Goal: Register for event/course

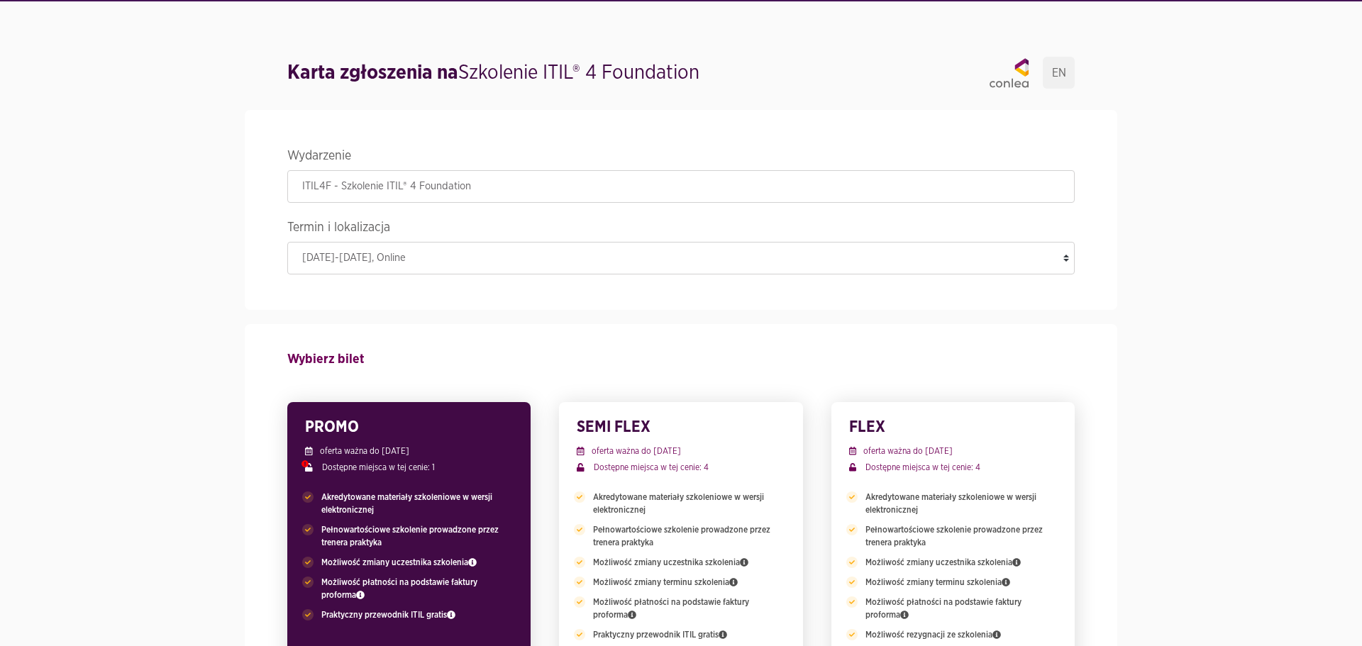
select select "4027"
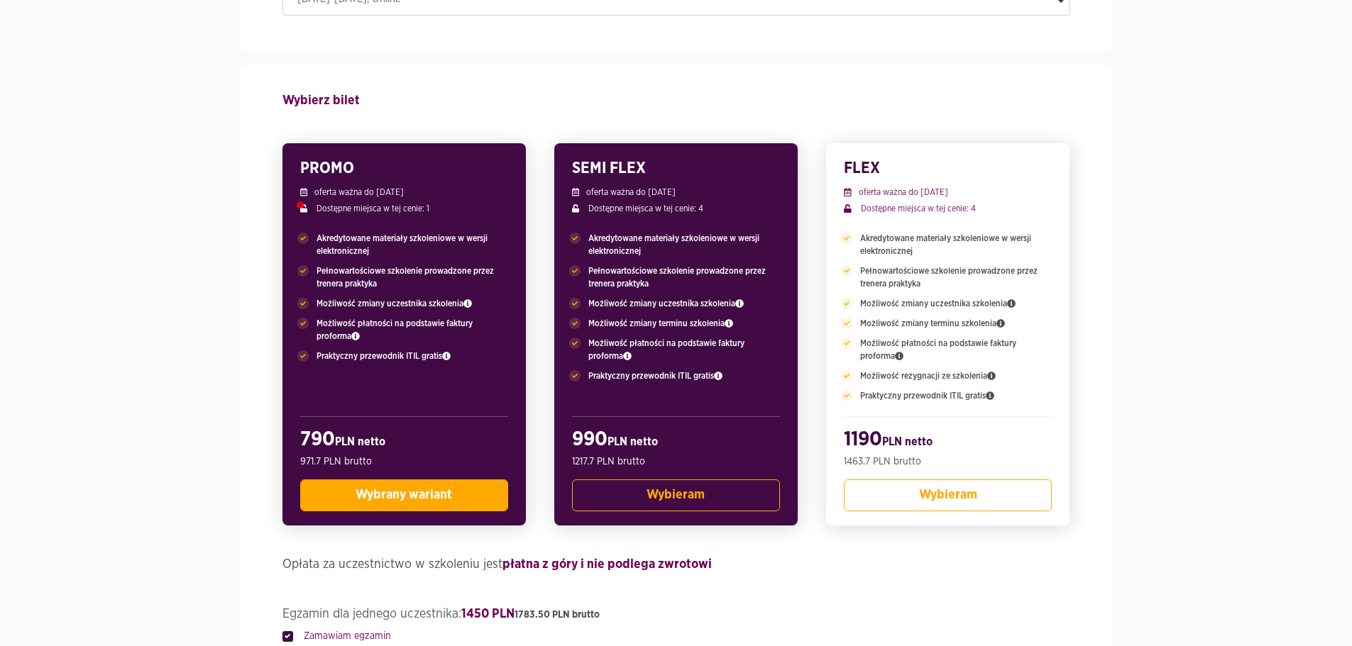
scroll to position [284, 0]
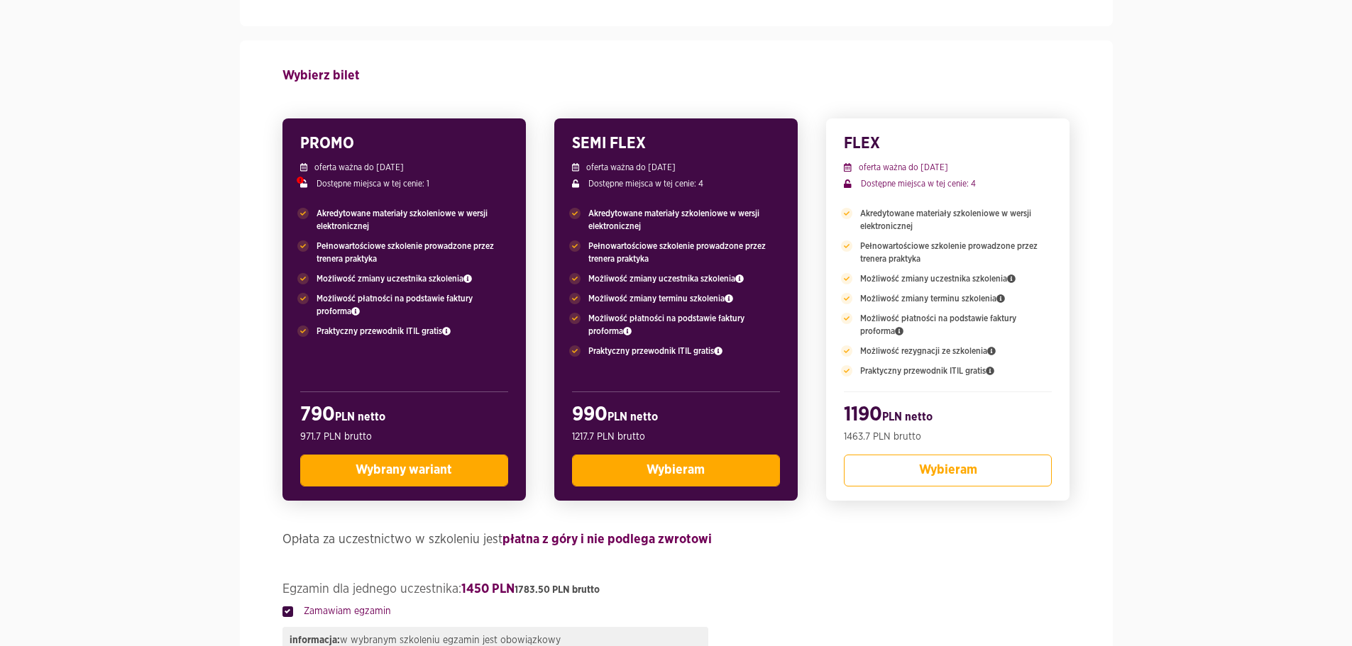
click at [671, 470] on span "Wybieram" at bounding box center [675, 470] width 58 height 13
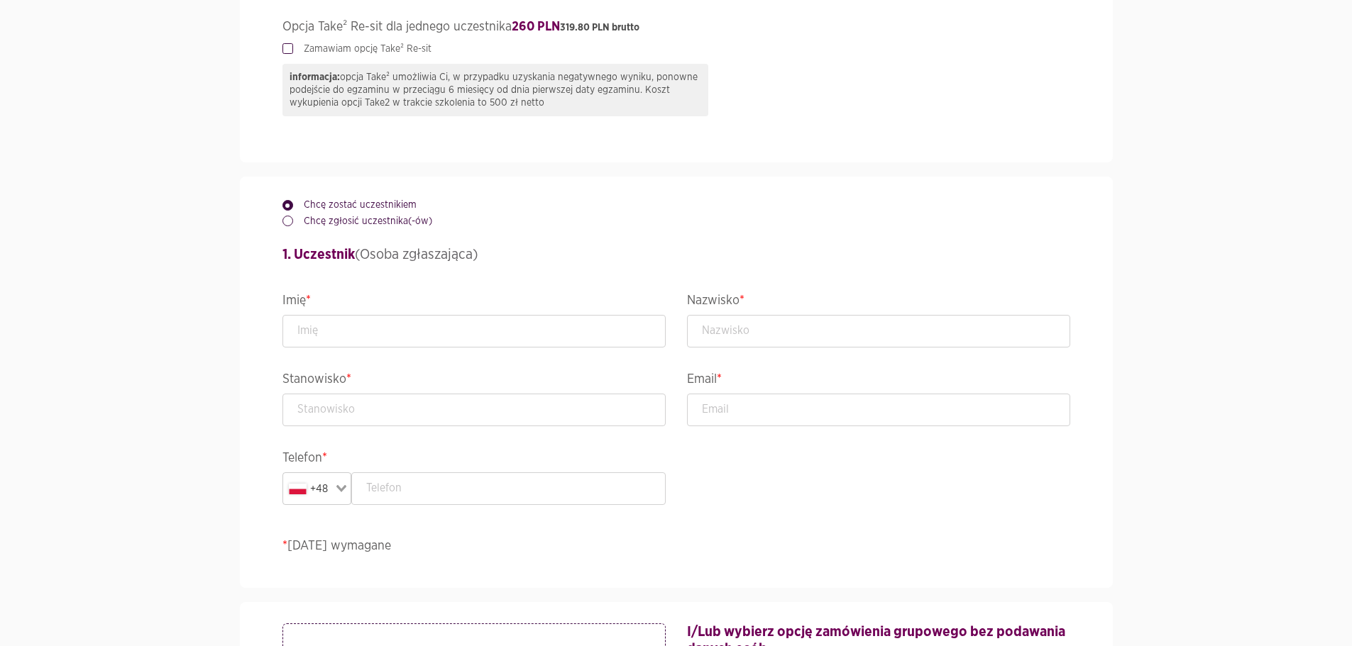
scroll to position [1187, 0]
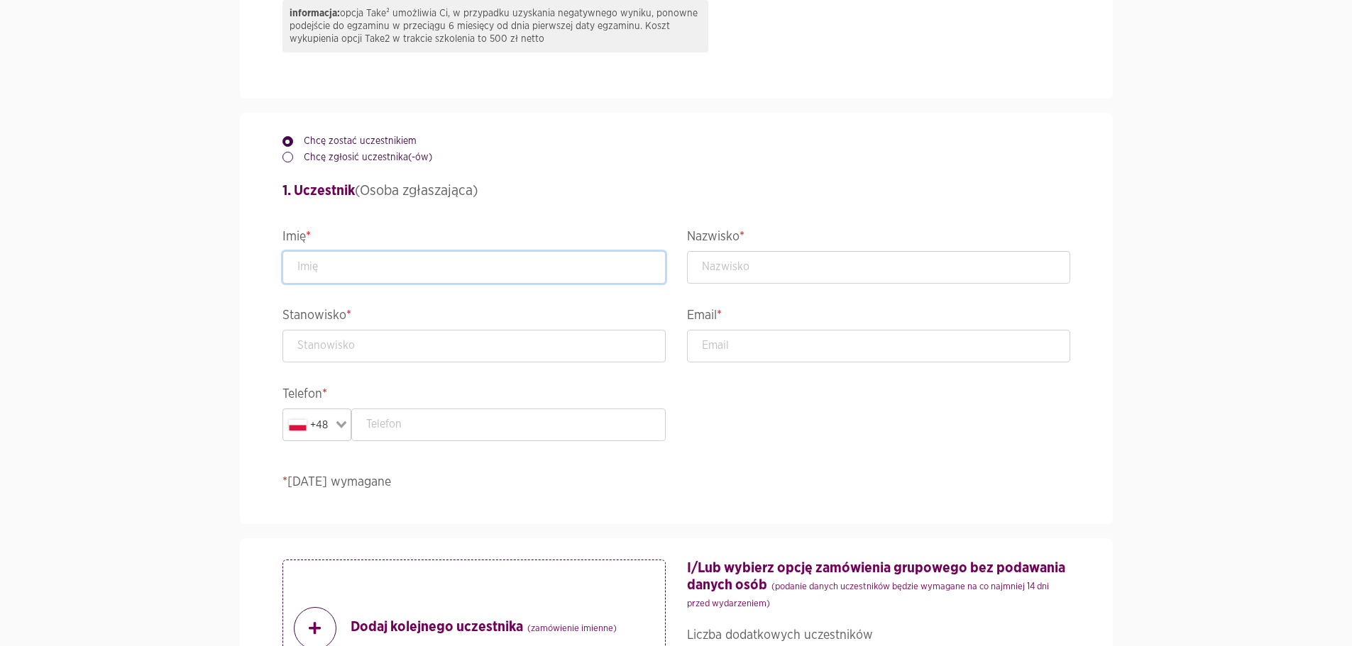
click at [452, 272] on input "text" at bounding box center [473, 267] width 383 height 33
type input "Bianka"
click at [756, 268] on input "text" at bounding box center [878, 267] width 383 height 33
type input "Malengowska"
click at [446, 346] on input "text" at bounding box center [473, 346] width 383 height 33
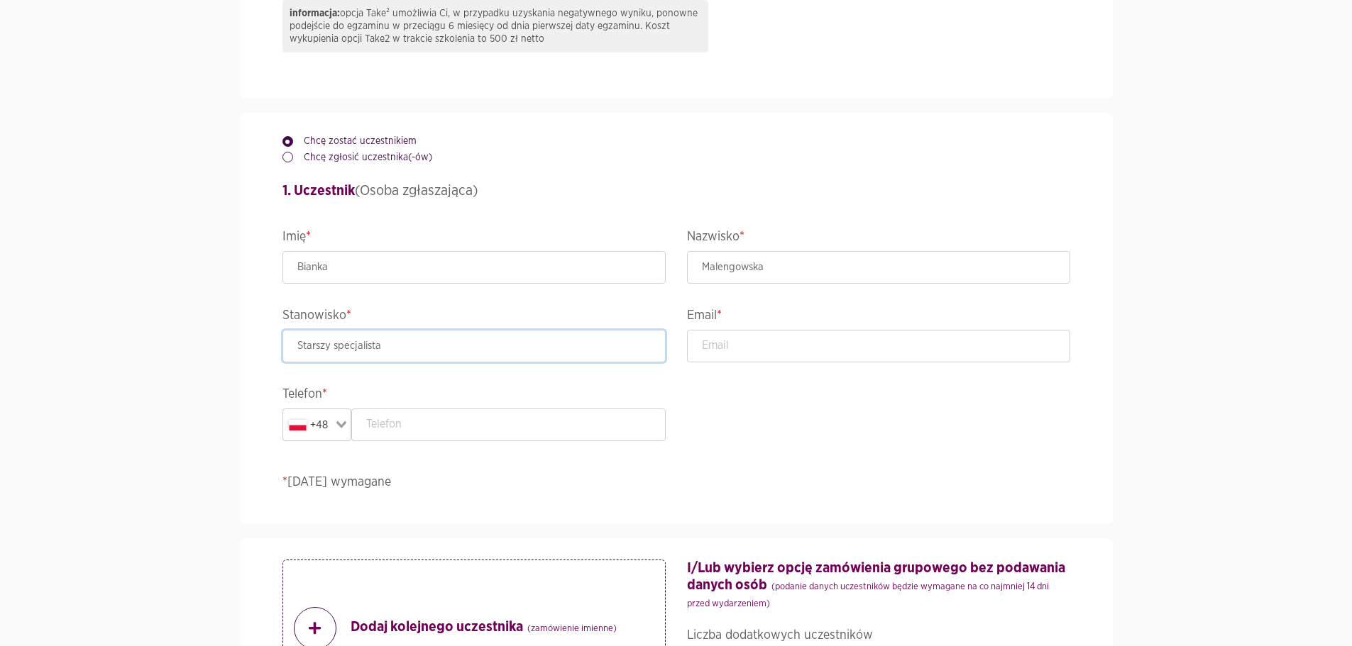
click at [341, 346] on input "Starszy specjalista" at bounding box center [473, 346] width 383 height 33
click at [335, 347] on input "Starszy specjalista" at bounding box center [473, 346] width 383 height 33
click at [340, 347] on input "Starszy specjalista" at bounding box center [473, 346] width 383 height 33
click at [467, 348] on input "Starszy Specjalista" at bounding box center [473, 346] width 383 height 33
type input "Starszy Specjalista IT"
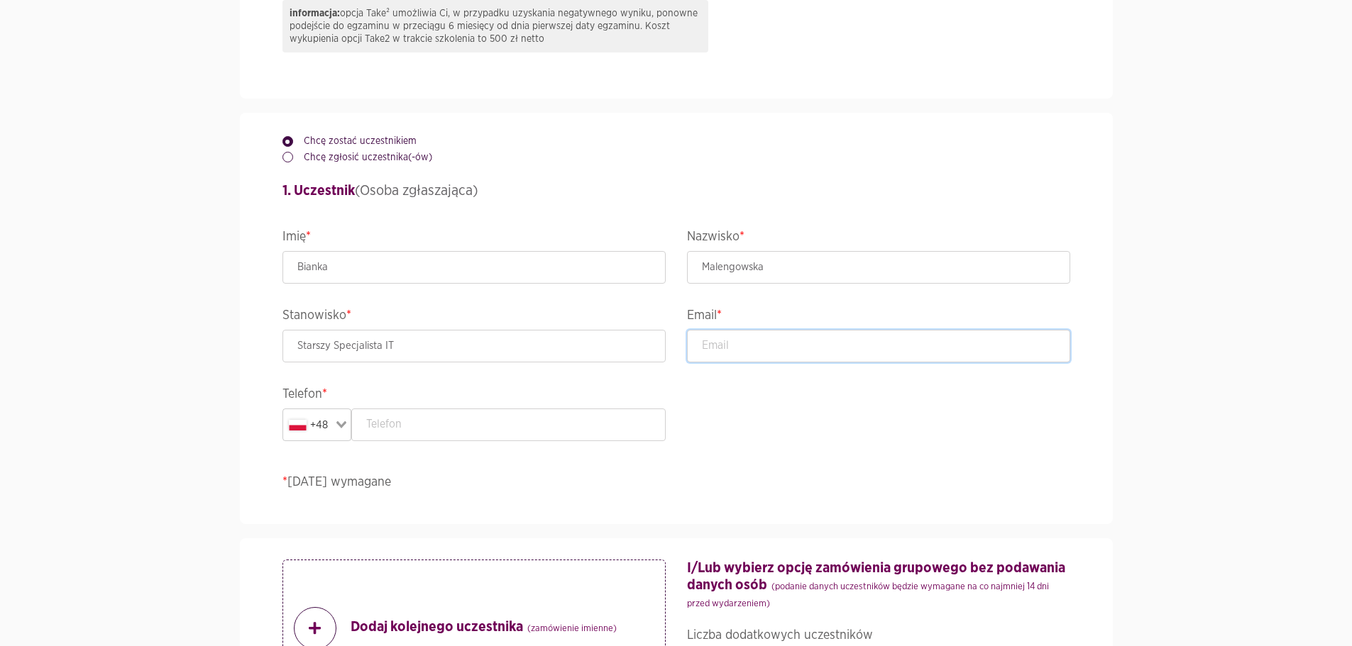
click at [744, 346] on input "email" at bounding box center [878, 346] width 383 height 33
type input "[EMAIL_ADDRESS][DOMAIN_NAME]"
click at [507, 437] on input "text" at bounding box center [508, 425] width 314 height 33
type input "601278538"
click at [555, 479] on p "* [DATE] wymagane" at bounding box center [676, 482] width 788 height 19
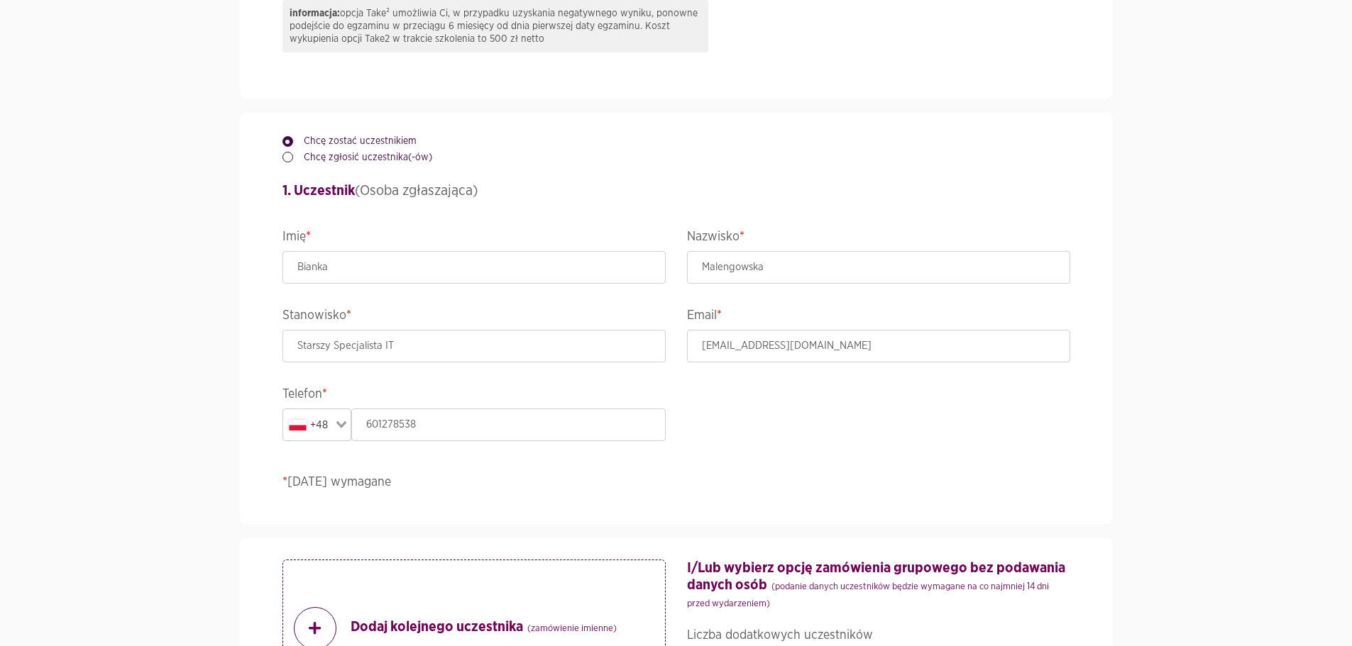
click at [436, 485] on p "* [DATE] wymagane" at bounding box center [676, 482] width 788 height 19
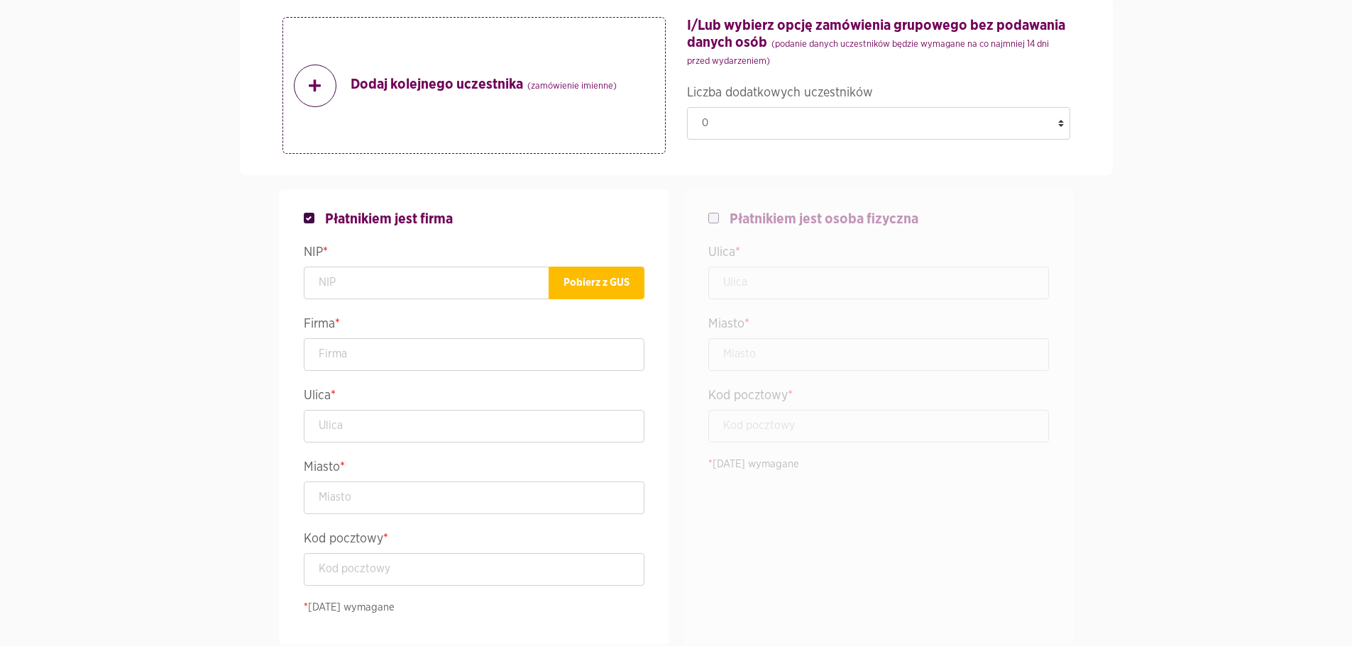
scroll to position [1755, 0]
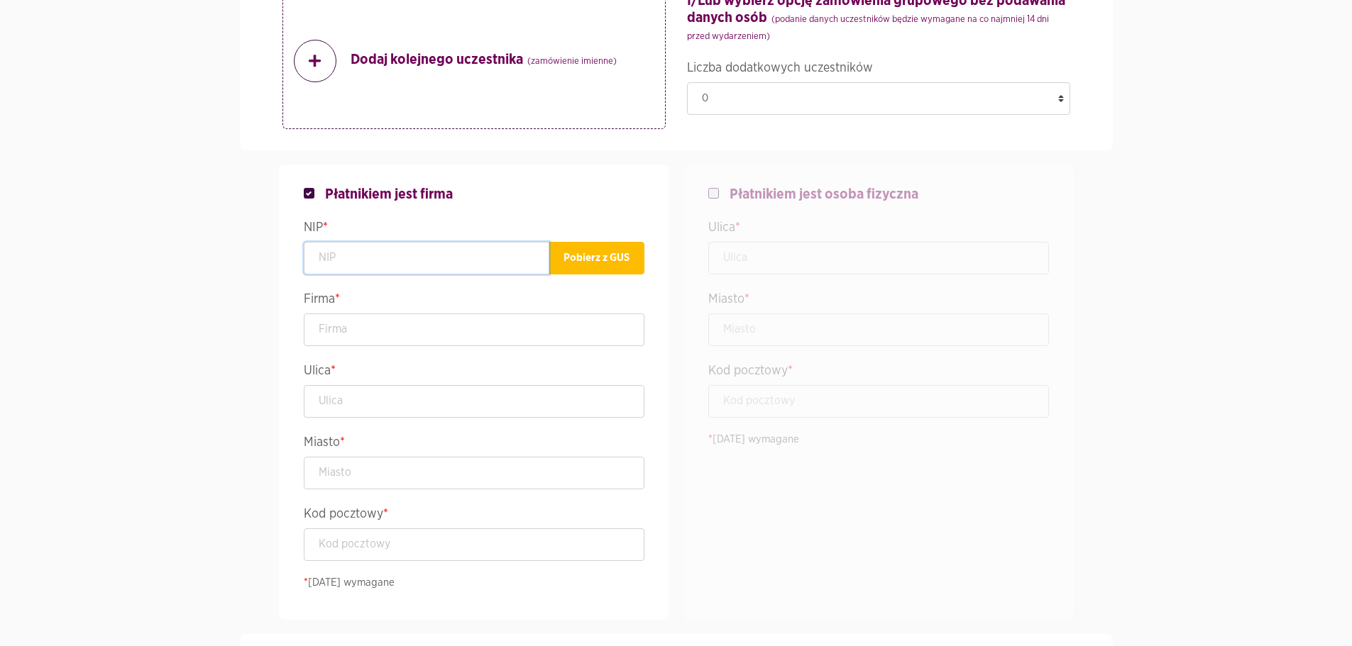
click at [382, 262] on input "text" at bounding box center [427, 258] width 246 height 33
paste input "[PHONE_NUMBER]"
click at [410, 327] on input "text" at bounding box center [474, 330] width 341 height 33
click at [610, 246] on button "Pobierz z GUS" at bounding box center [597, 258] width 96 height 33
type input "5220014461"
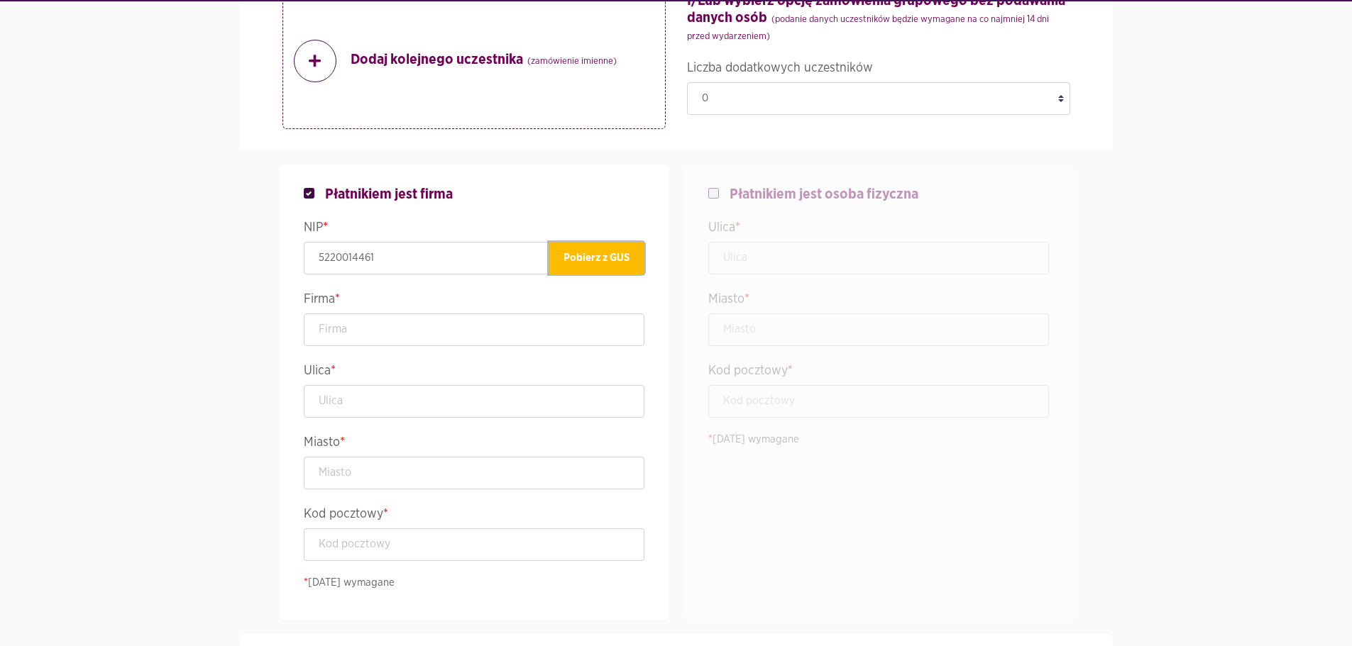
type input ""ROCHE POLSKA" SPÓŁKA Z OGRANICZONĄ ODPOWIEDZIALNOŚCIĄ"
type input "[STREET_ADDRESS]"
type input "[GEOGRAPHIC_DATA]"
type input "02-672"
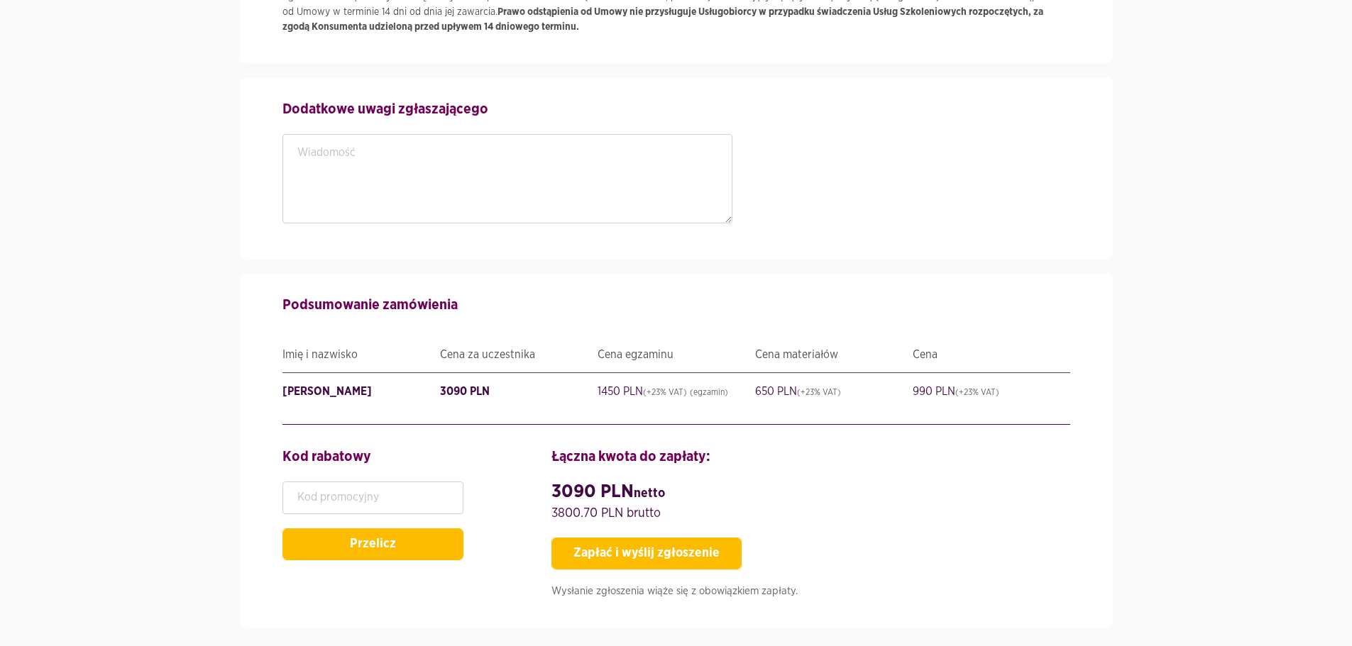
scroll to position [2748, 0]
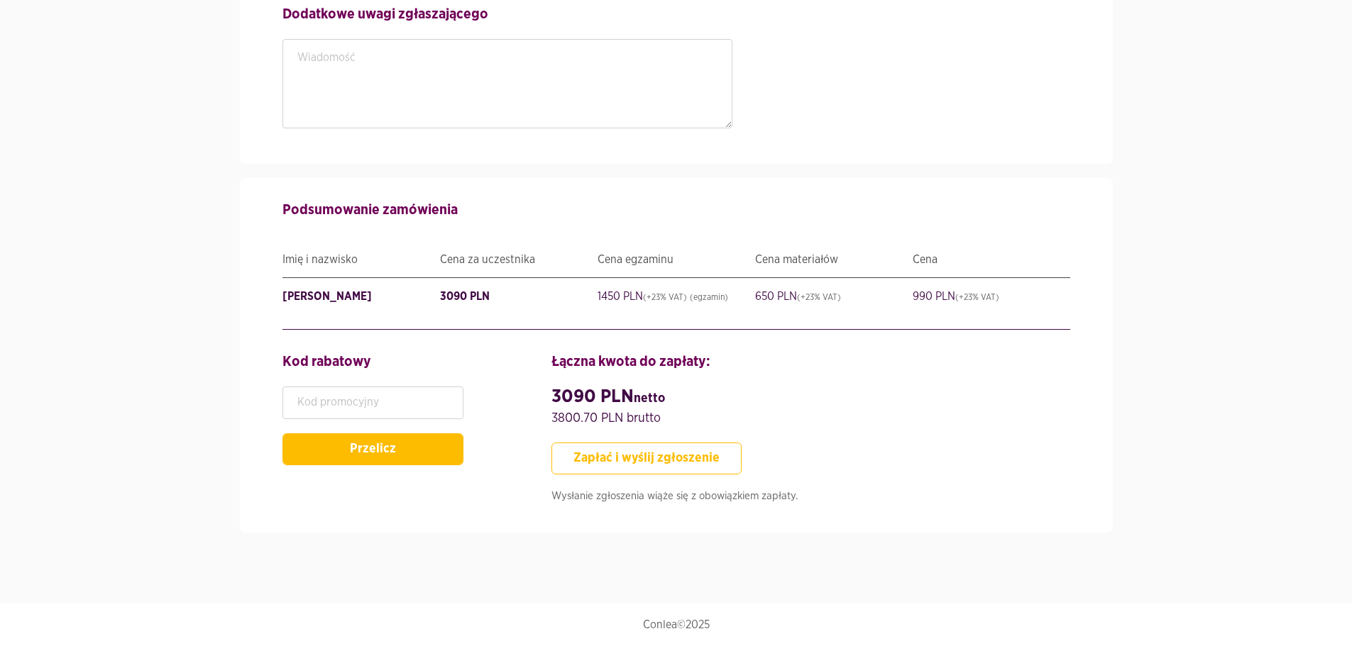
click at [705, 449] on button "Zapłać i wyślij zgłoszenie" at bounding box center [646, 459] width 190 height 32
type input "StarszySpecjalistaIT"
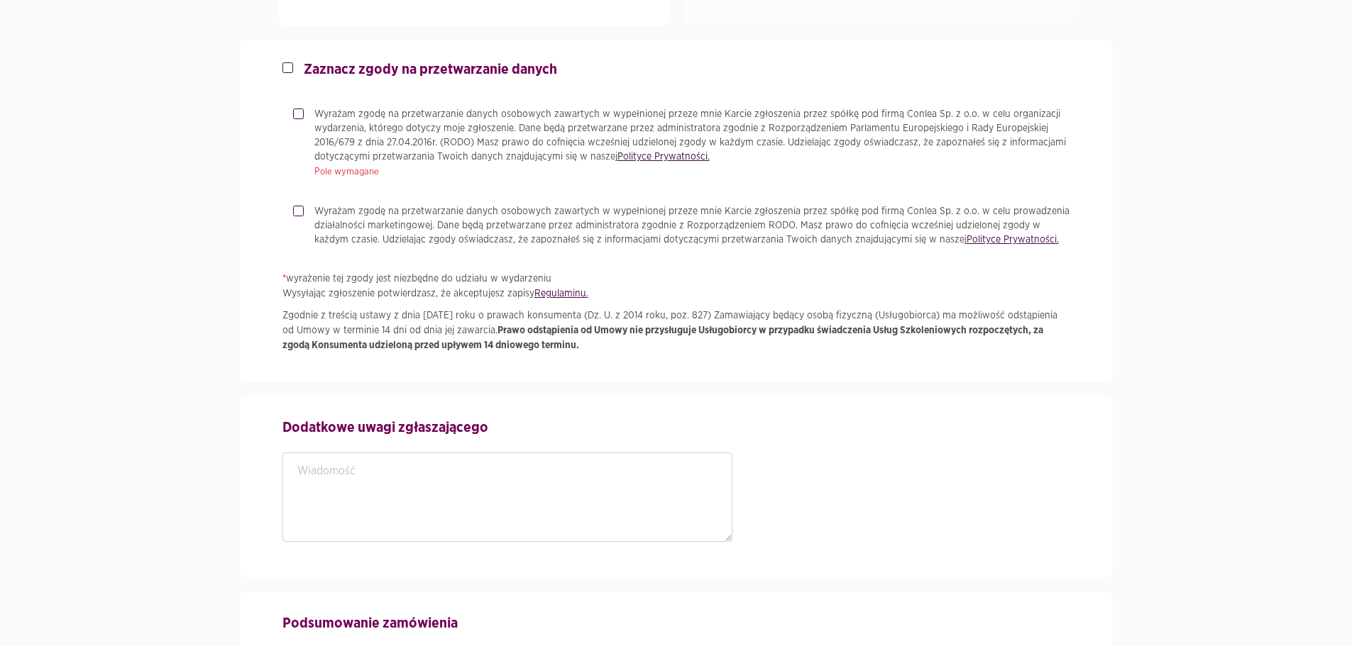
scroll to position [2338, 0]
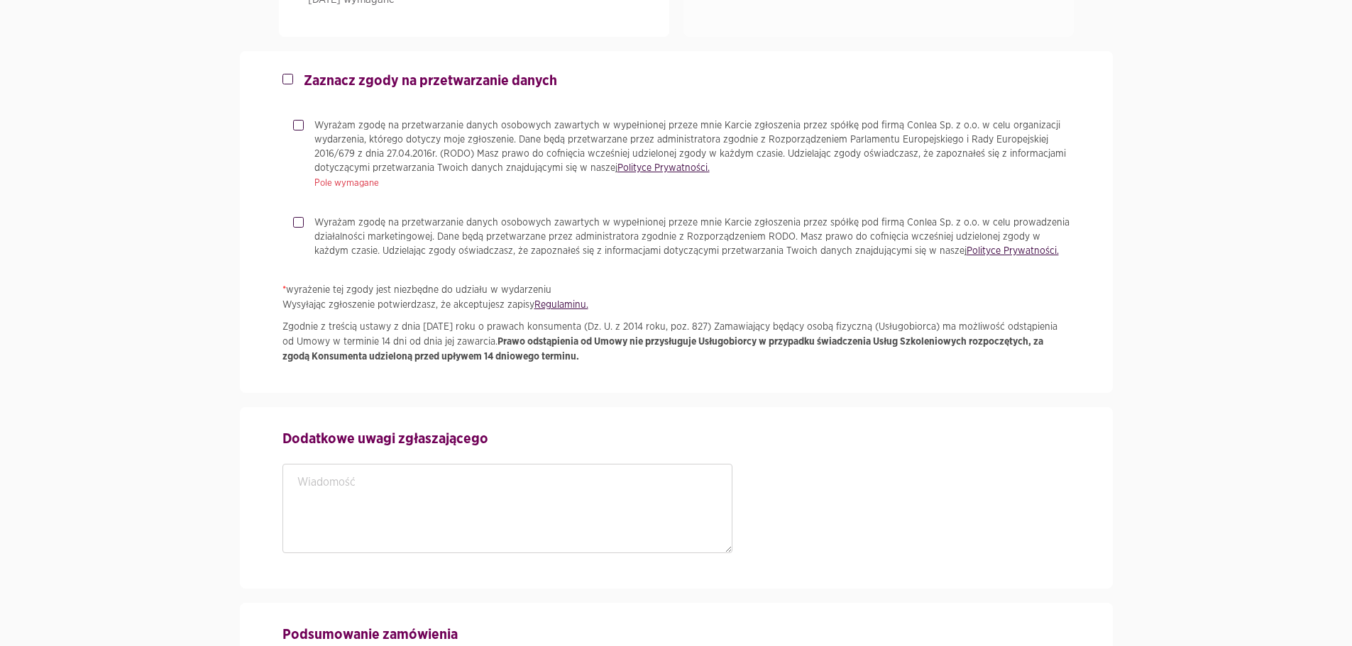
click at [304, 123] on label "Wyrażam zgodę na przetwarzanie danych osobowych zawartych w wypełnionej przeze …" at bounding box center [687, 147] width 766 height 57
click at [300, 123] on input "Wyrażam zgodę na przetwarzanie danych osobowych zawartych w wypełnionej przeze …" at bounding box center [296, 123] width 7 height 9
checkbox input "true"
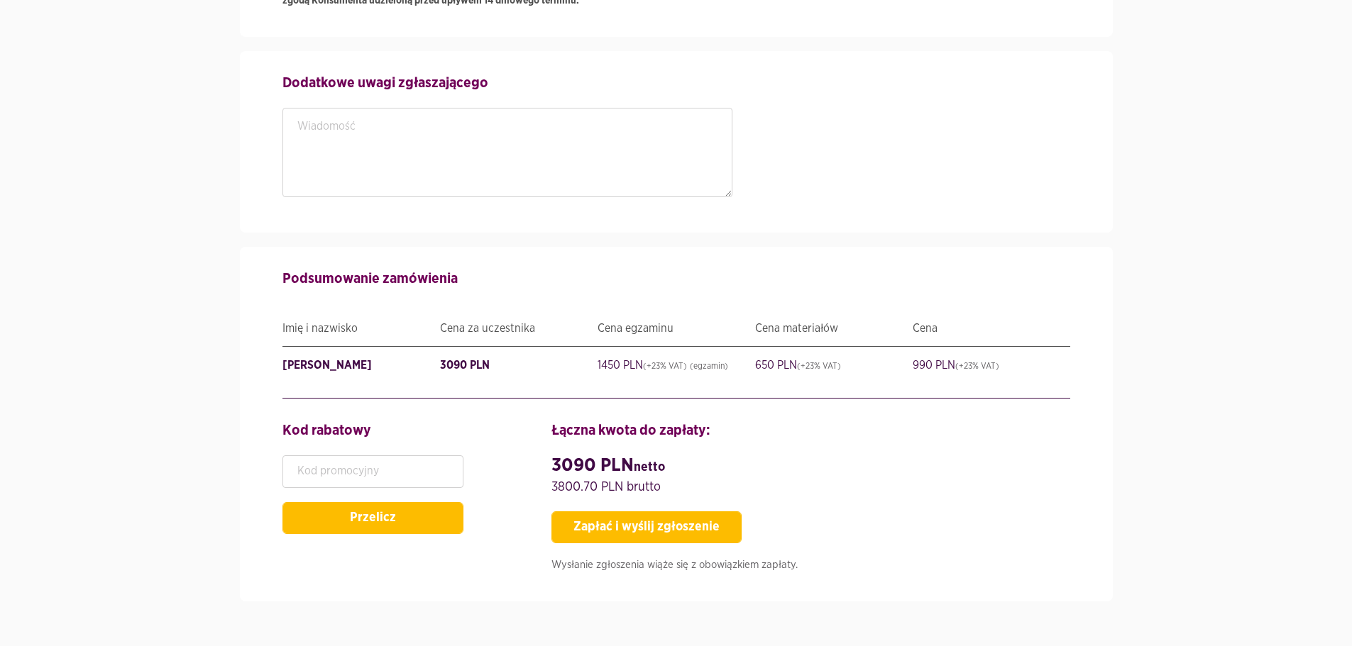
scroll to position [2764, 0]
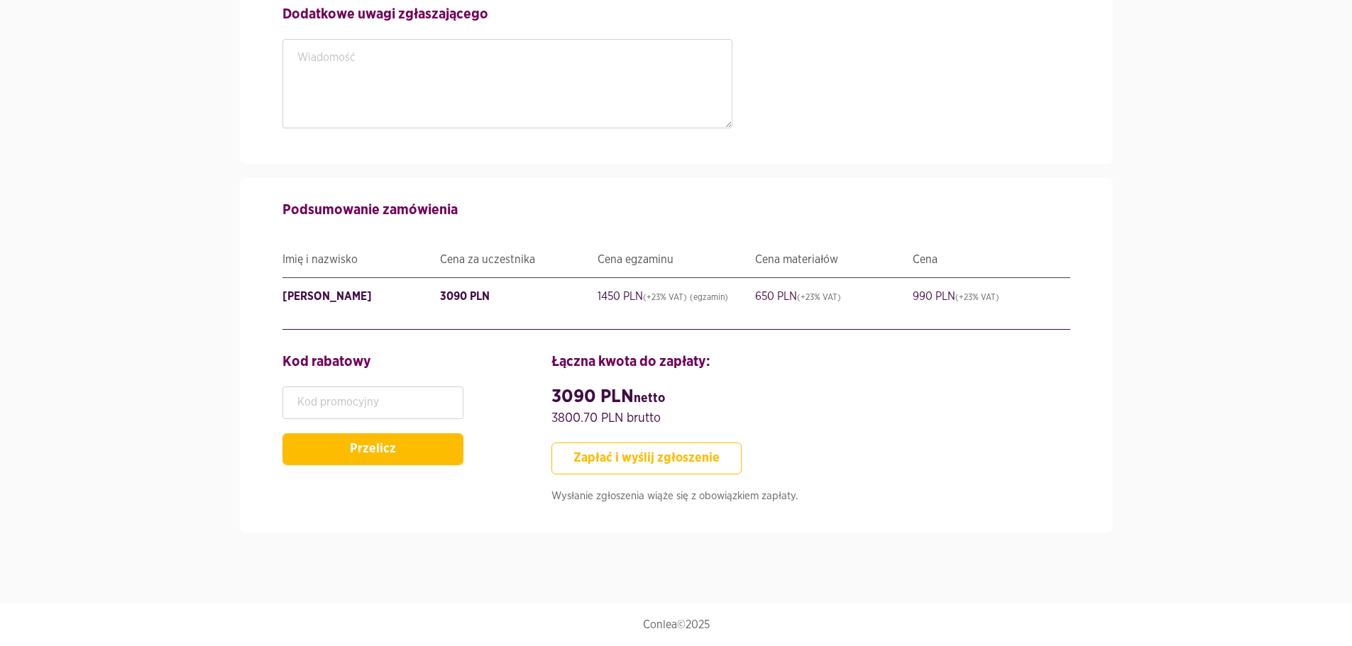
click at [656, 454] on button "Zapłać i wyślij zgłoszenie" at bounding box center [646, 459] width 190 height 32
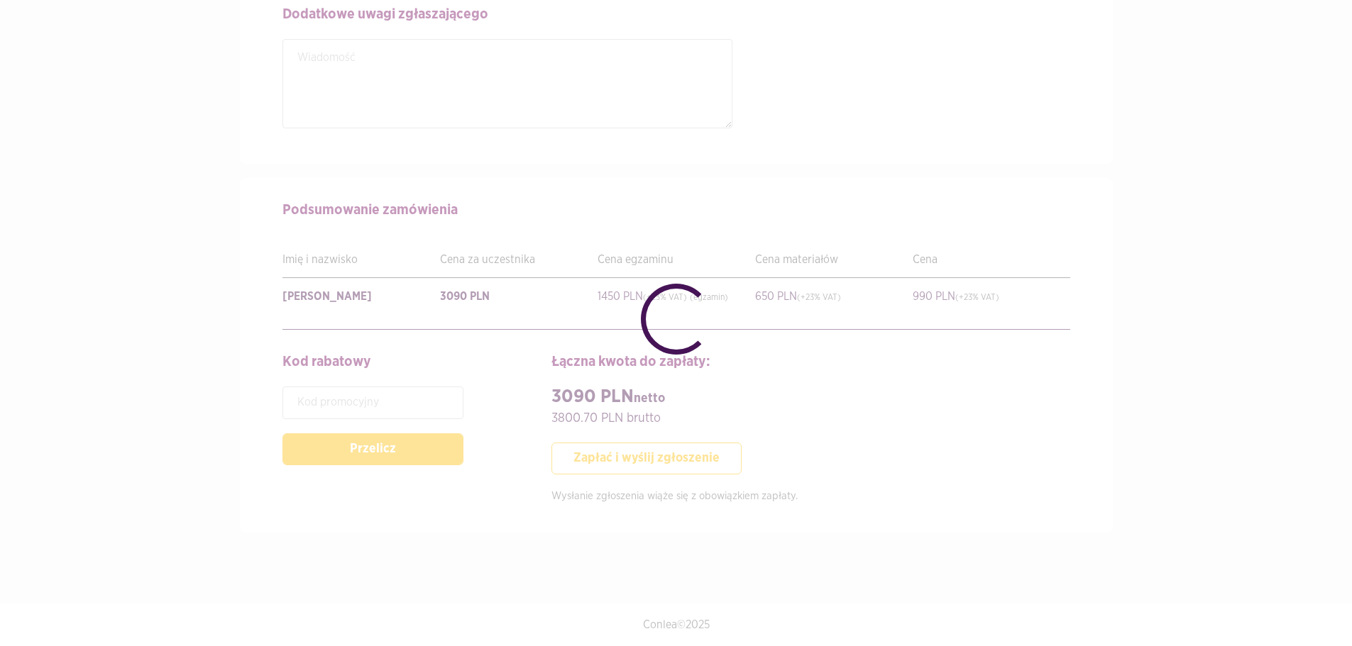
scroll to position [2748, 0]
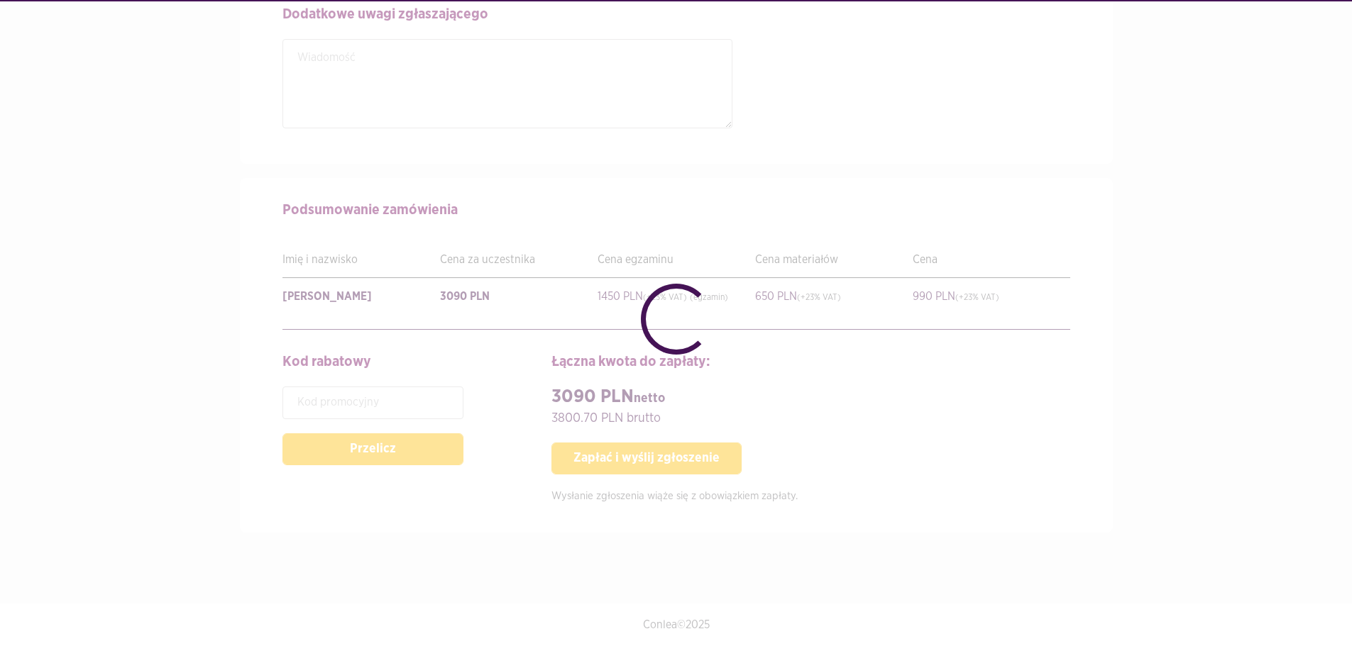
checkbox input "false"
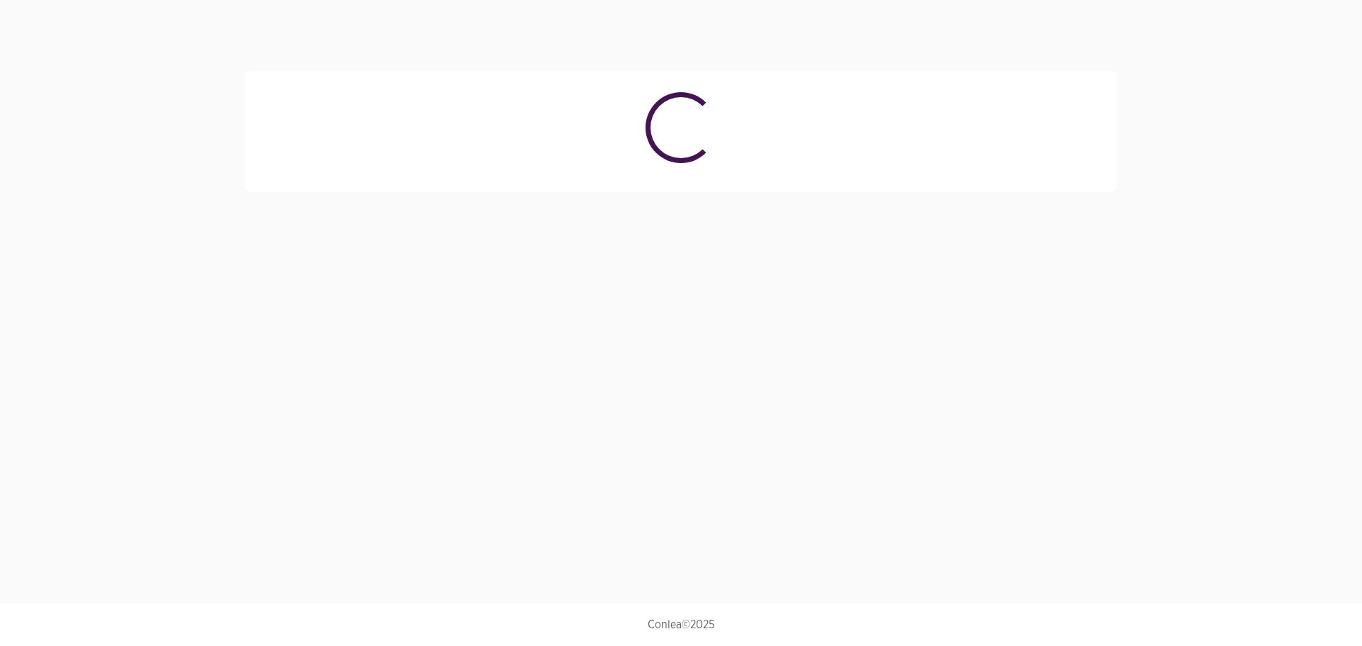
select select "4027"
